Goal: Navigation & Orientation: Find specific page/section

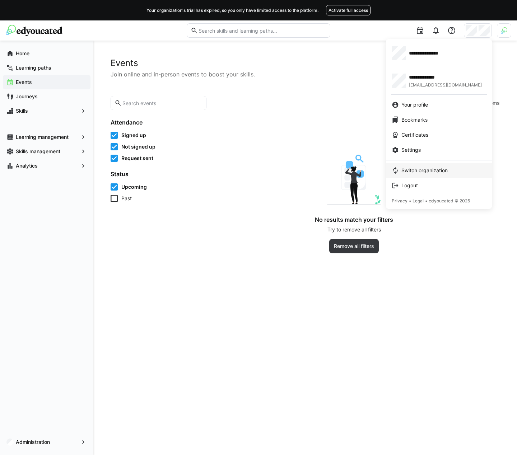
click at [407, 169] on span "Switch organization" at bounding box center [424, 170] width 46 height 7
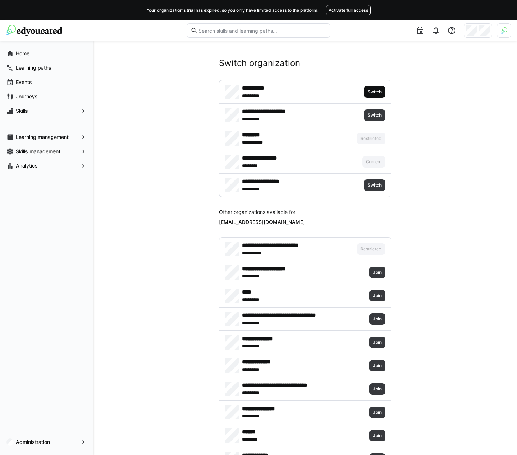
click at [376, 91] on span "Switch" at bounding box center [374, 92] width 15 height 6
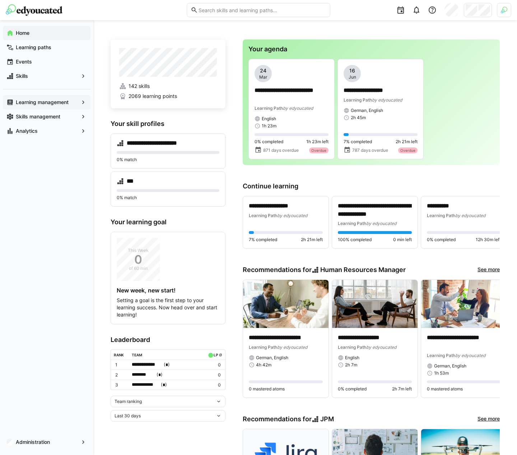
click at [0, 0] on app-navigation-label "Learning management" at bounding box center [0, 0] width 0 height 0
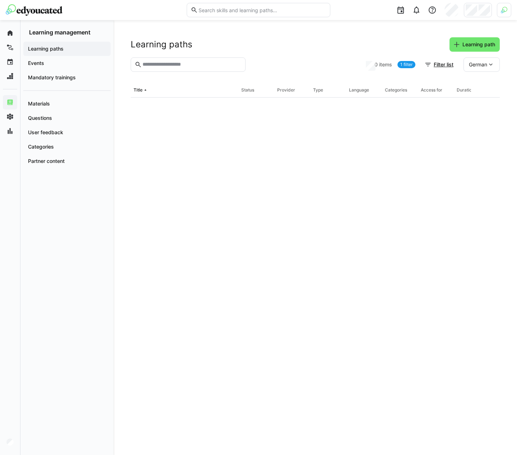
click at [56, 52] on div "Learning paths" at bounding box center [66, 49] width 87 height 14
click at [48, 65] on span "Events" at bounding box center [67, 63] width 80 height 7
